Goal: Transaction & Acquisition: Subscribe to service/newsletter

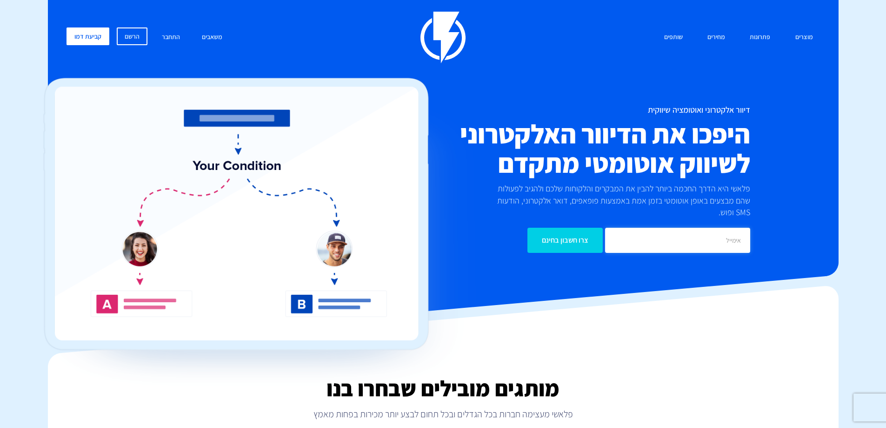
click at [664, 228] on input "email" at bounding box center [677, 240] width 145 height 25
type input "[EMAIL_ADDRESS][DOMAIN_NAME]"
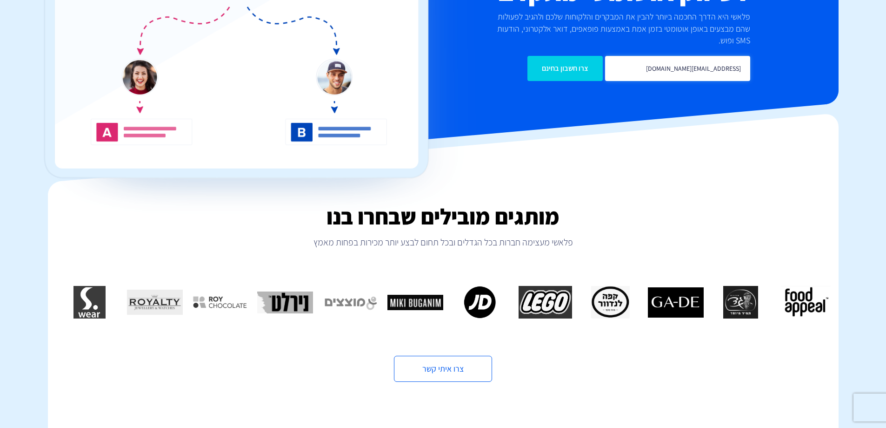
scroll to position [186, 0]
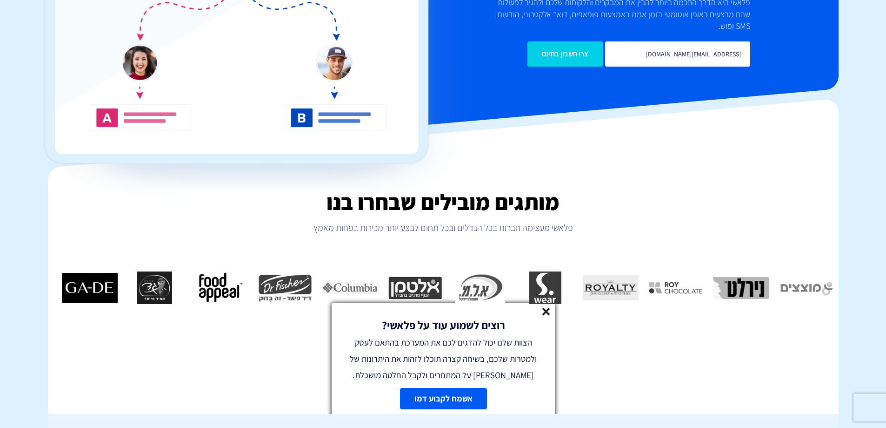
click at [547, 311] on line at bounding box center [546, 311] width 7 height 7
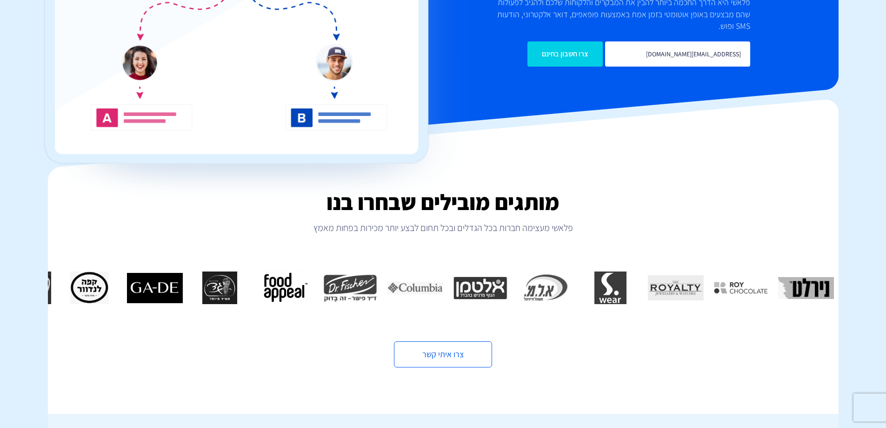
click at [192, 277] on img "6 / 16" at bounding box center [220, 287] width 56 height 33
click at [215, 279] on img "6 / 16" at bounding box center [220, 287] width 56 height 33
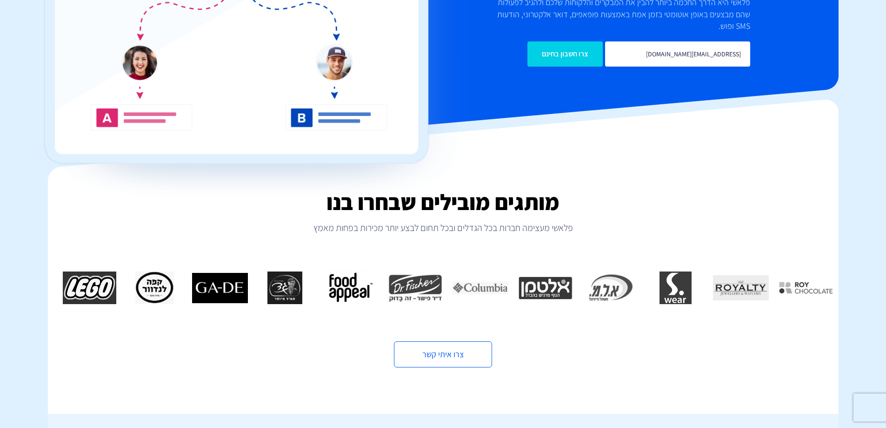
click at [257, 278] on img "6 / 16" at bounding box center [285, 287] width 56 height 33
click at [257, 280] on img "6 / 16" at bounding box center [285, 287] width 56 height 33
click at [257, 278] on img "6 / 16" at bounding box center [285, 287] width 56 height 33
click at [257, 277] on img "6 / 16" at bounding box center [285, 287] width 56 height 33
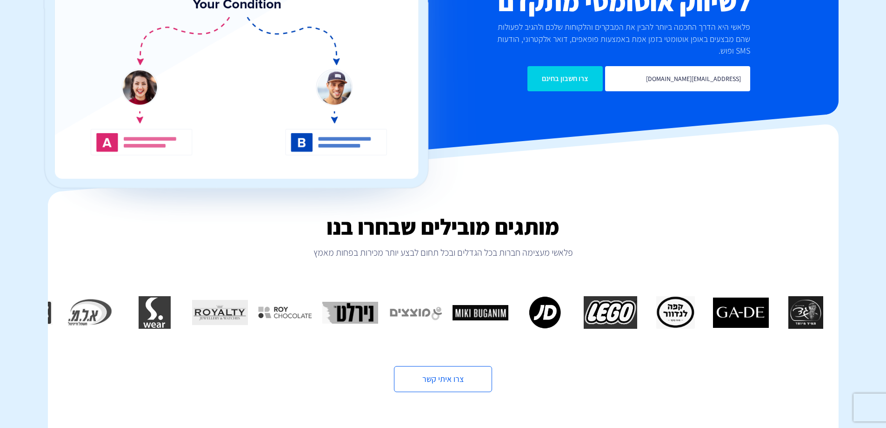
scroll to position [0, 0]
